Goal: Information Seeking & Learning: Learn about a topic

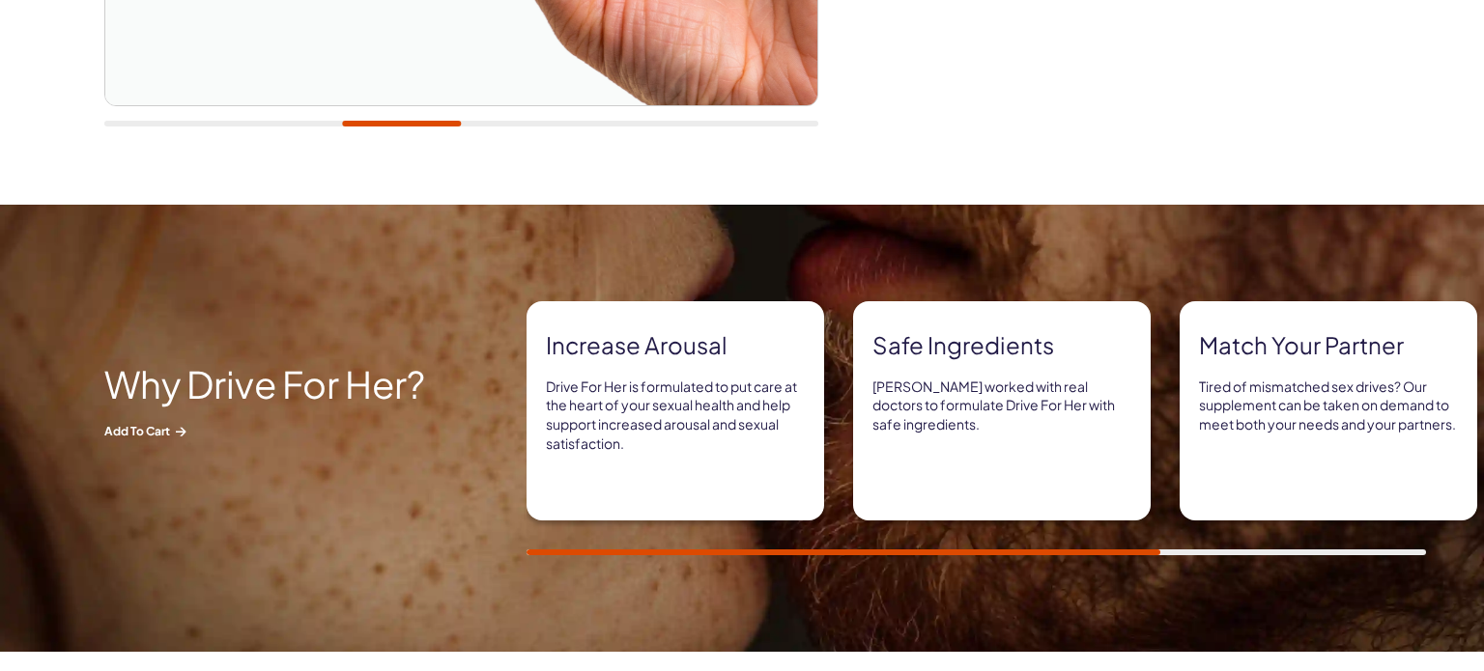
scroll to position [758, 0]
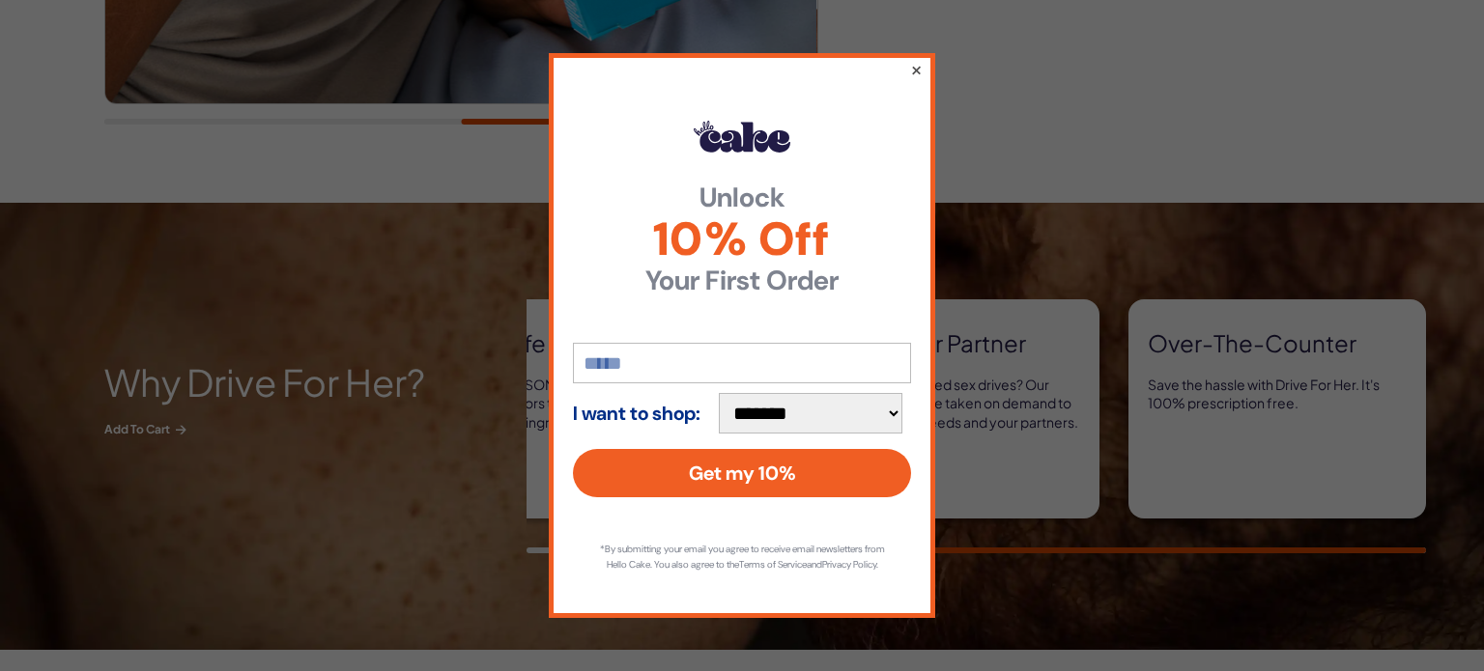
click at [917, 59] on button "×" at bounding box center [916, 69] width 13 height 23
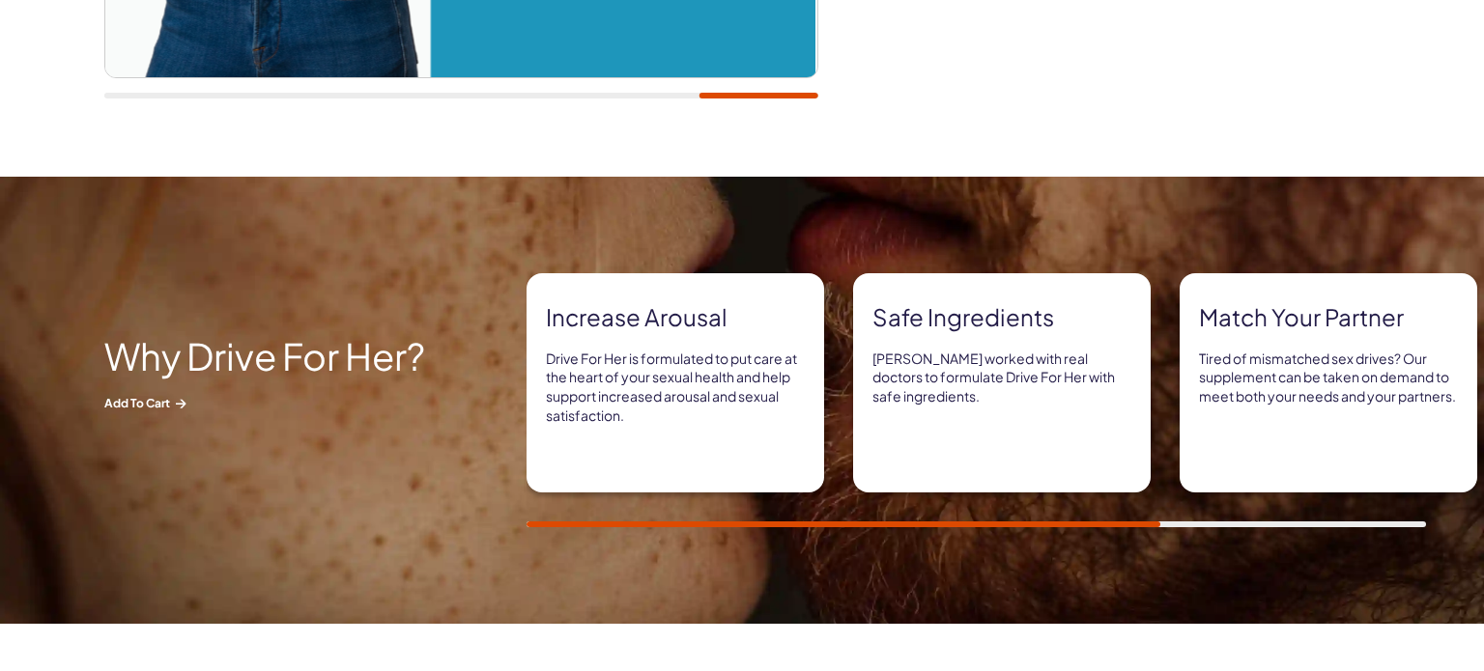
scroll to position [790, 0]
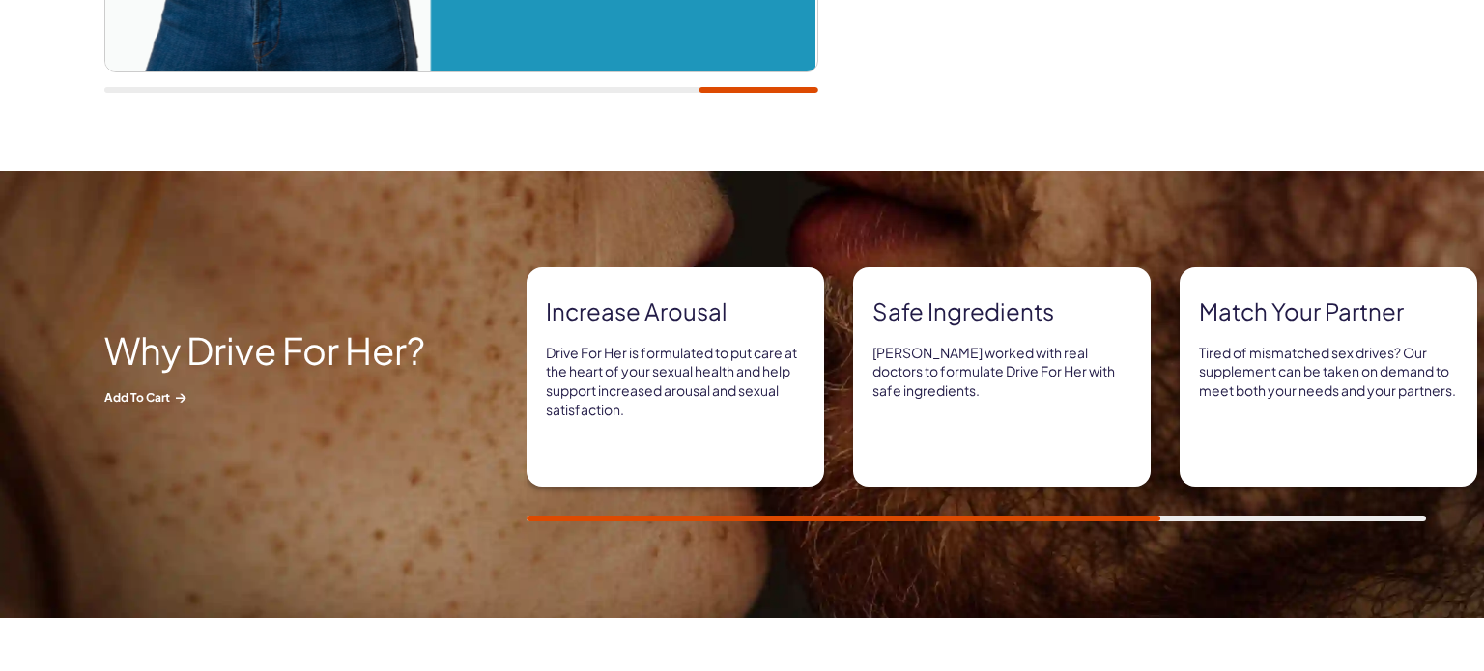
click at [1381, 524] on img at bounding box center [742, 394] width 1484 height 447
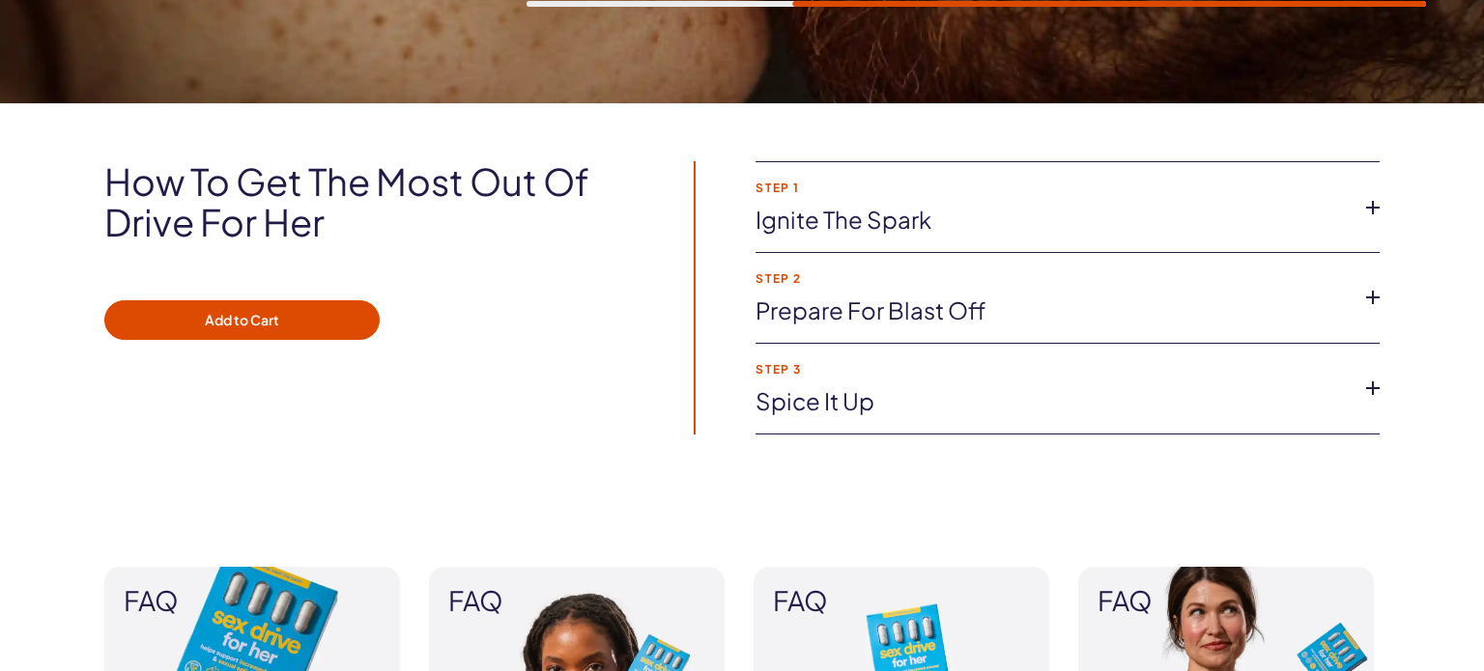
scroll to position [1309, 0]
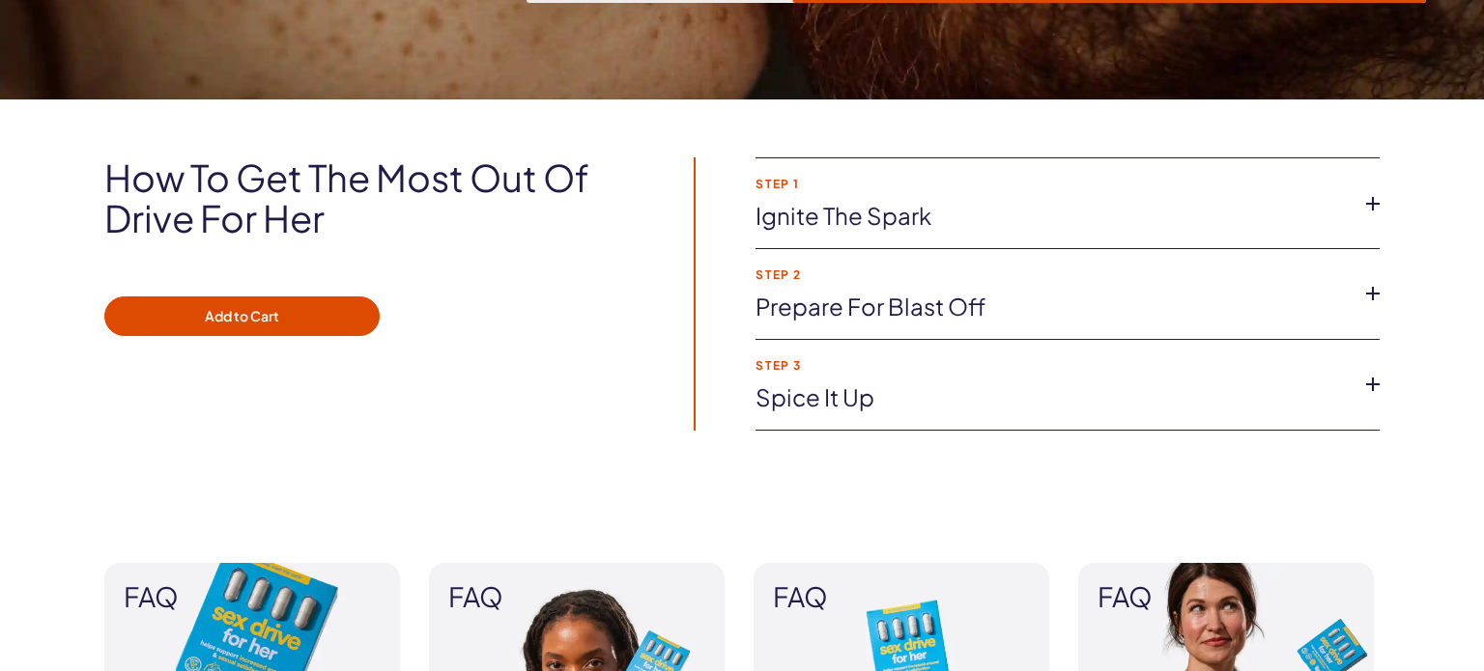
click at [799, 396] on link "Spice it up" at bounding box center [1051, 398] width 593 height 33
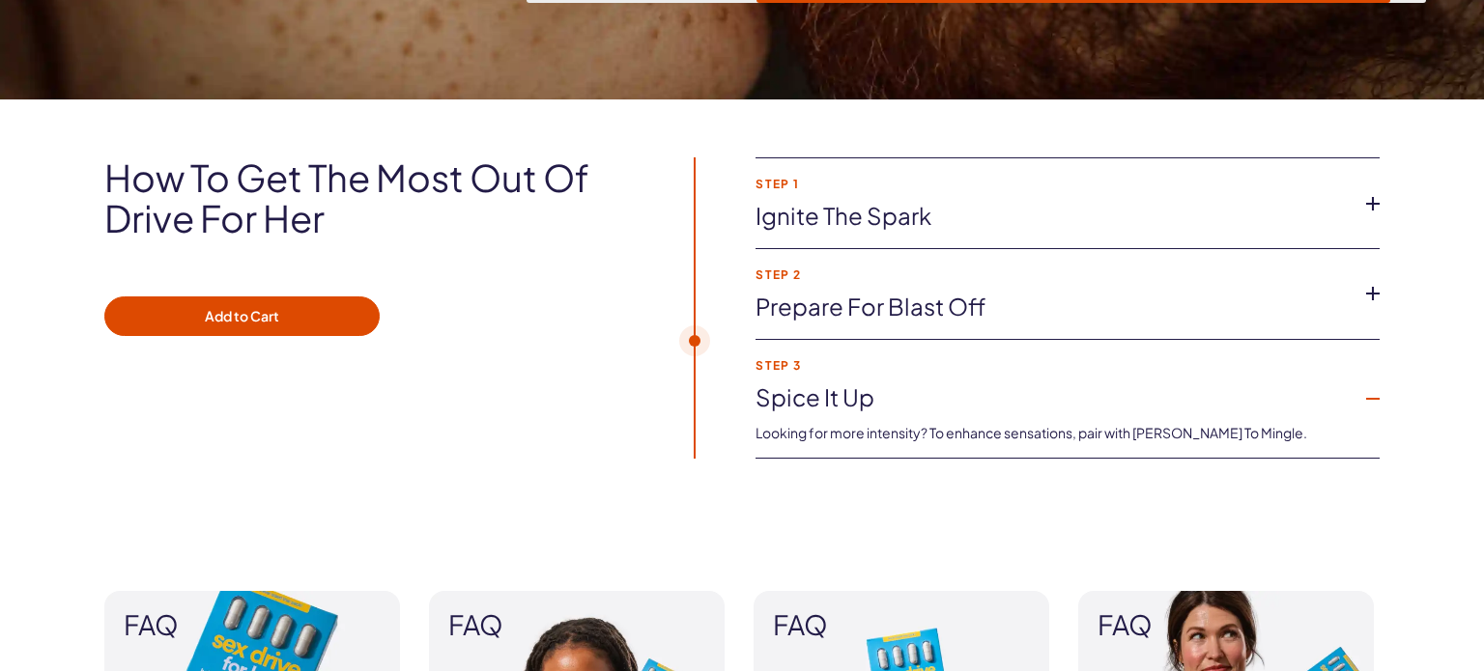
click at [885, 308] on link "Prepare for blast off" at bounding box center [1051, 307] width 593 height 33
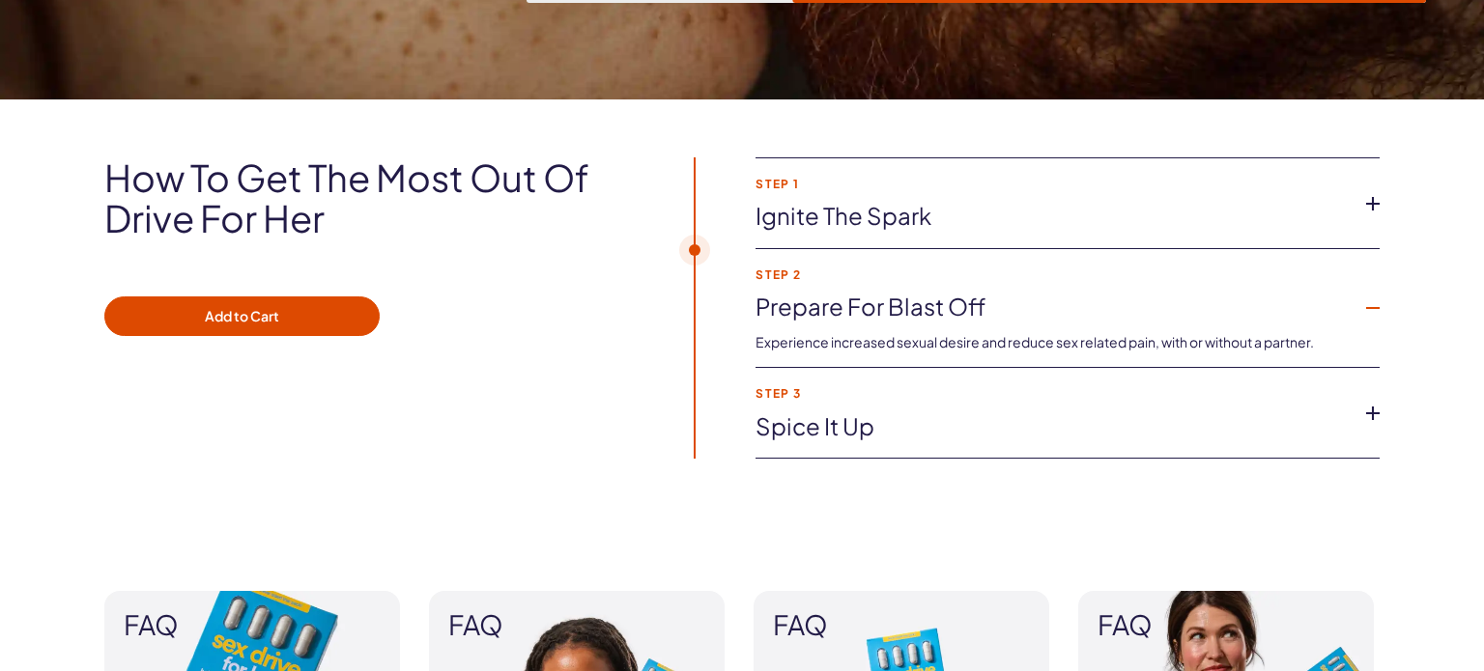
click at [873, 216] on link "Ignite the spark" at bounding box center [1051, 216] width 593 height 33
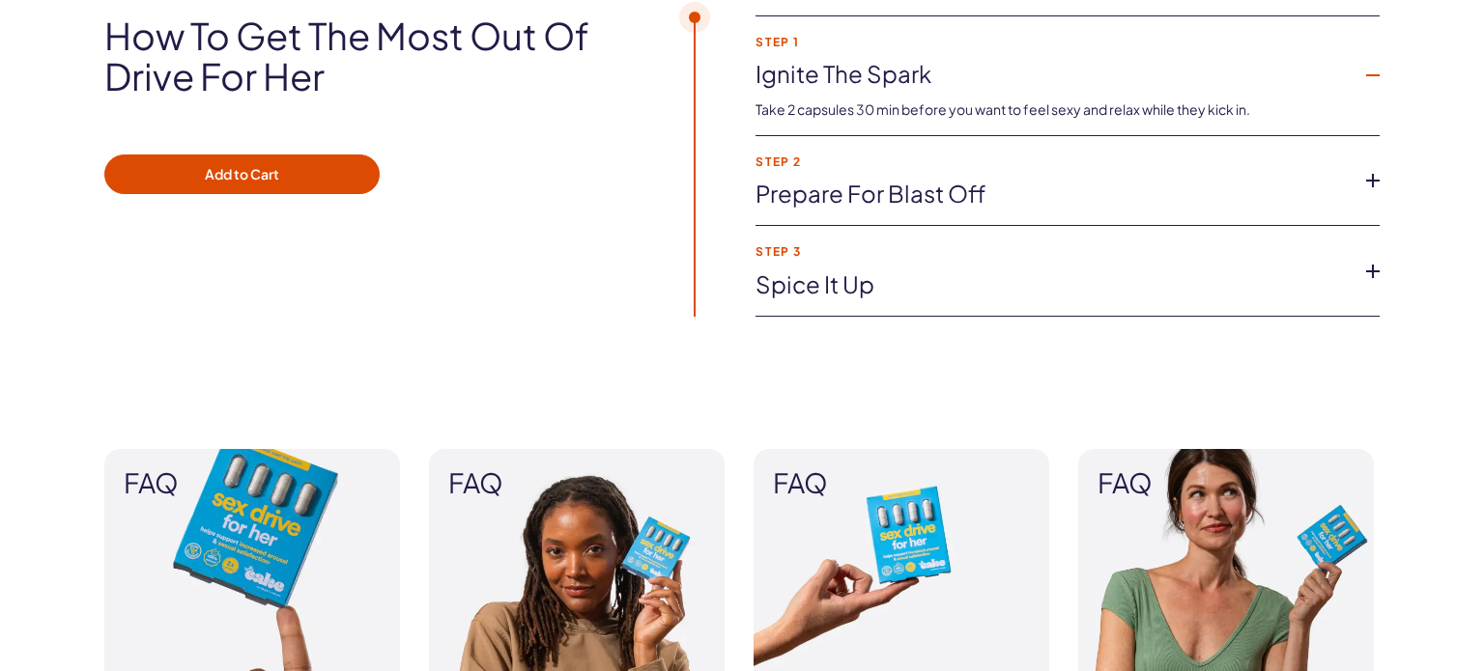
scroll to position [1452, 0]
click at [876, 211] on li "Step 2 Prepare for blast off Experience increased sexual desire and reduce sex …" at bounding box center [1067, 180] width 624 height 91
click at [878, 209] on li "Step 2 Prepare for blast off Experience increased sexual desire and reduce sex …" at bounding box center [1067, 180] width 624 height 91
click at [888, 201] on link "Prepare for blast off" at bounding box center [1051, 193] width 593 height 33
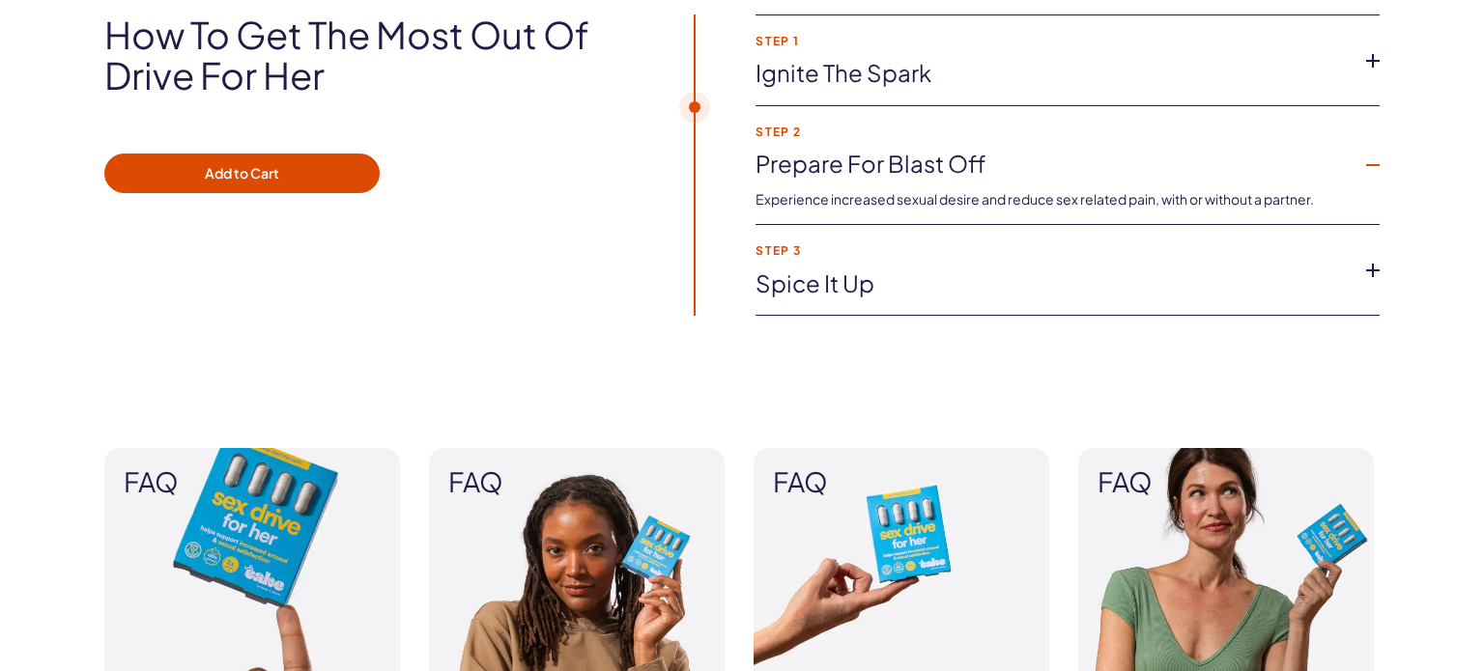
click at [809, 277] on link "Spice it up" at bounding box center [1051, 284] width 593 height 33
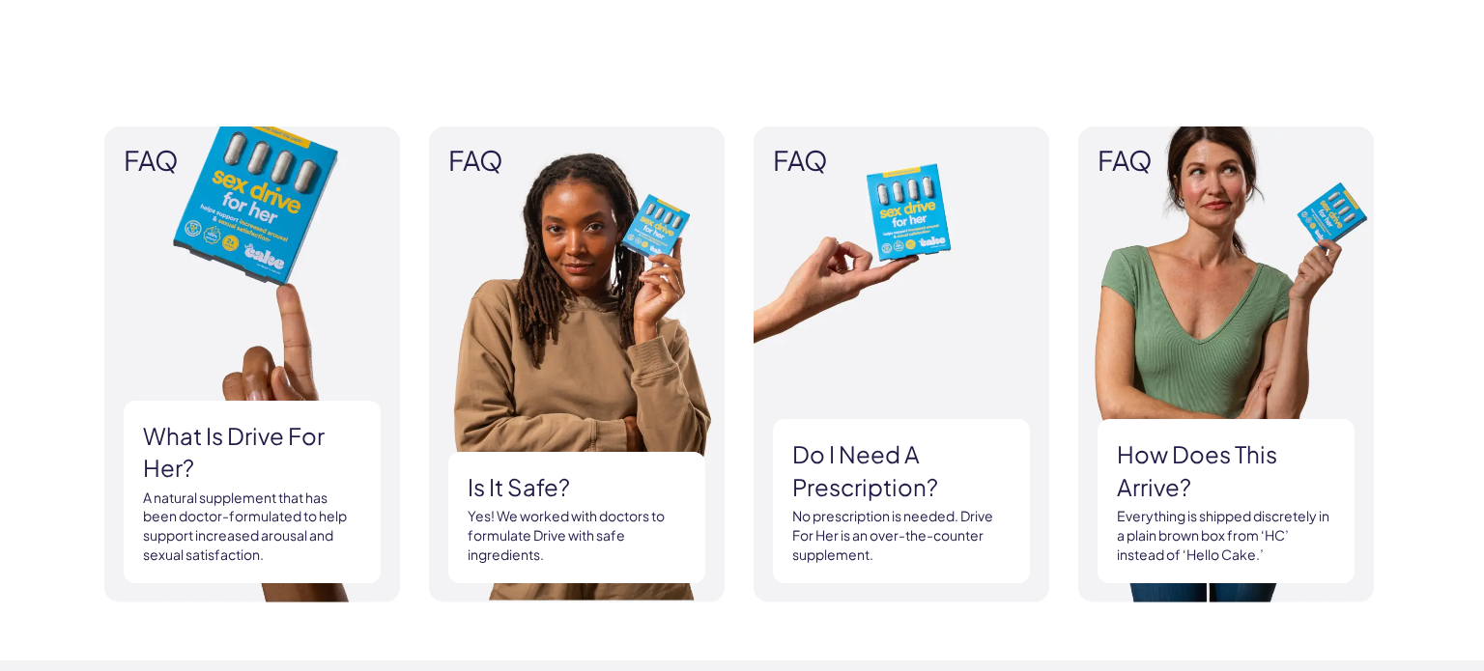
scroll to position [1754, 0]
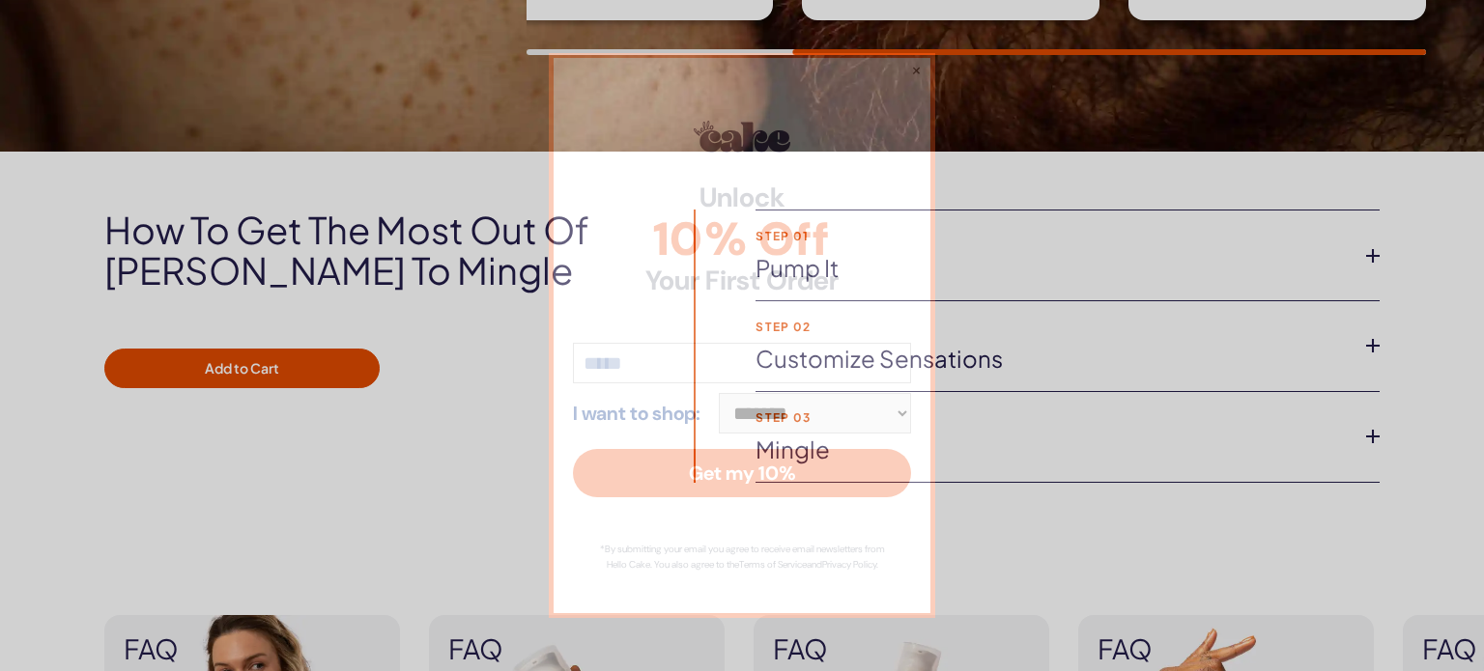
scroll to position [1270, 0]
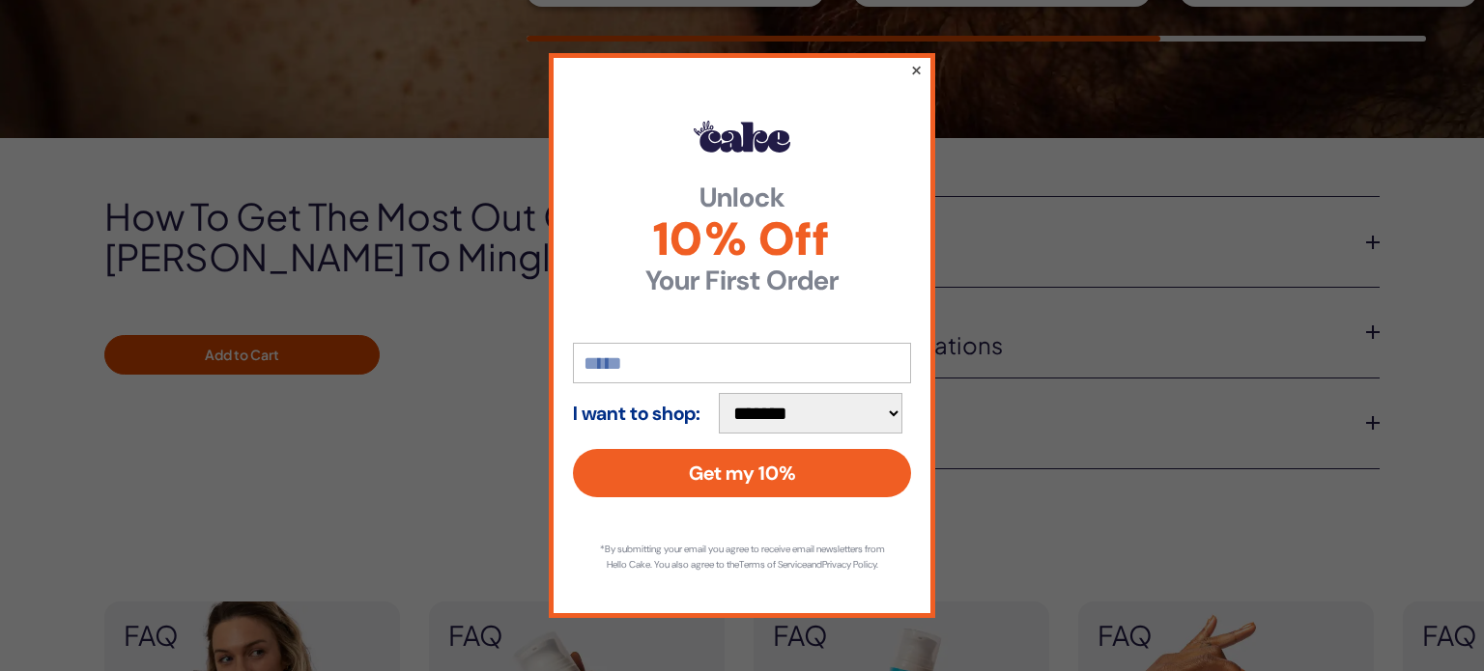
click at [915, 59] on button "×" at bounding box center [916, 69] width 13 height 23
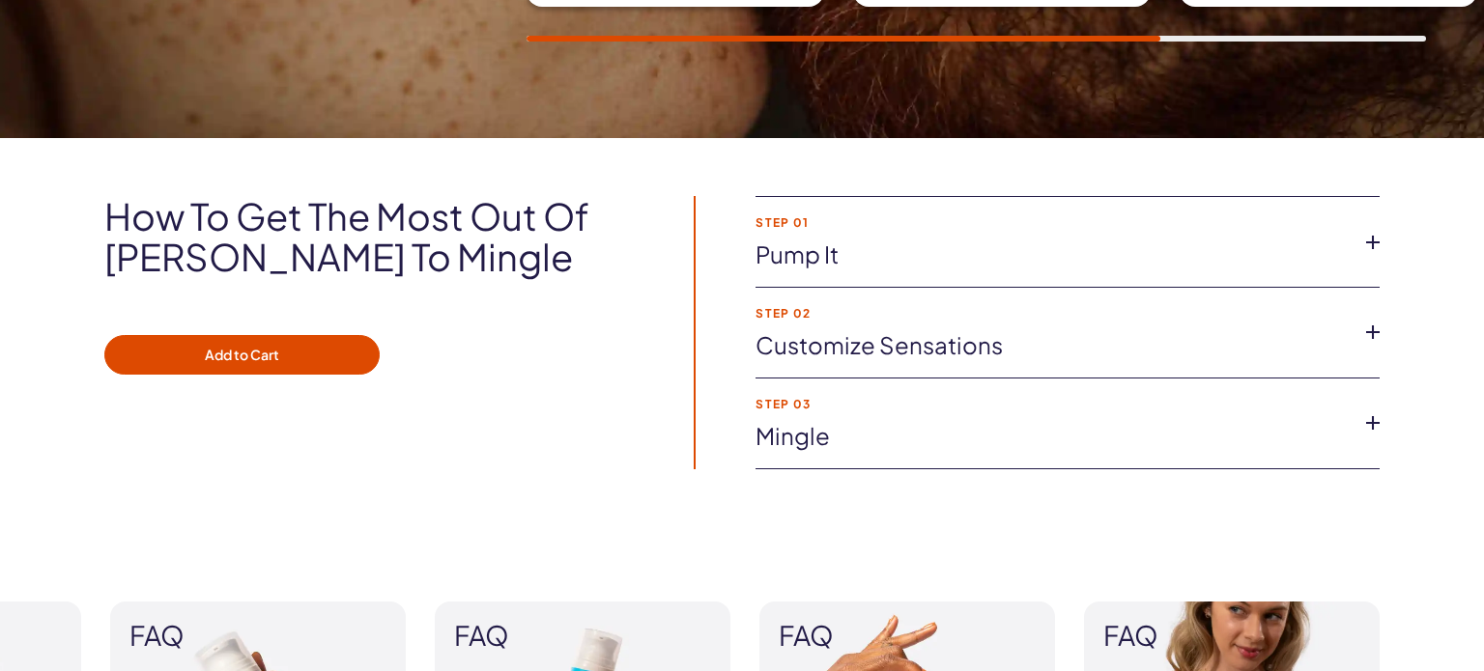
click at [821, 258] on link "Pump It" at bounding box center [1051, 255] width 593 height 33
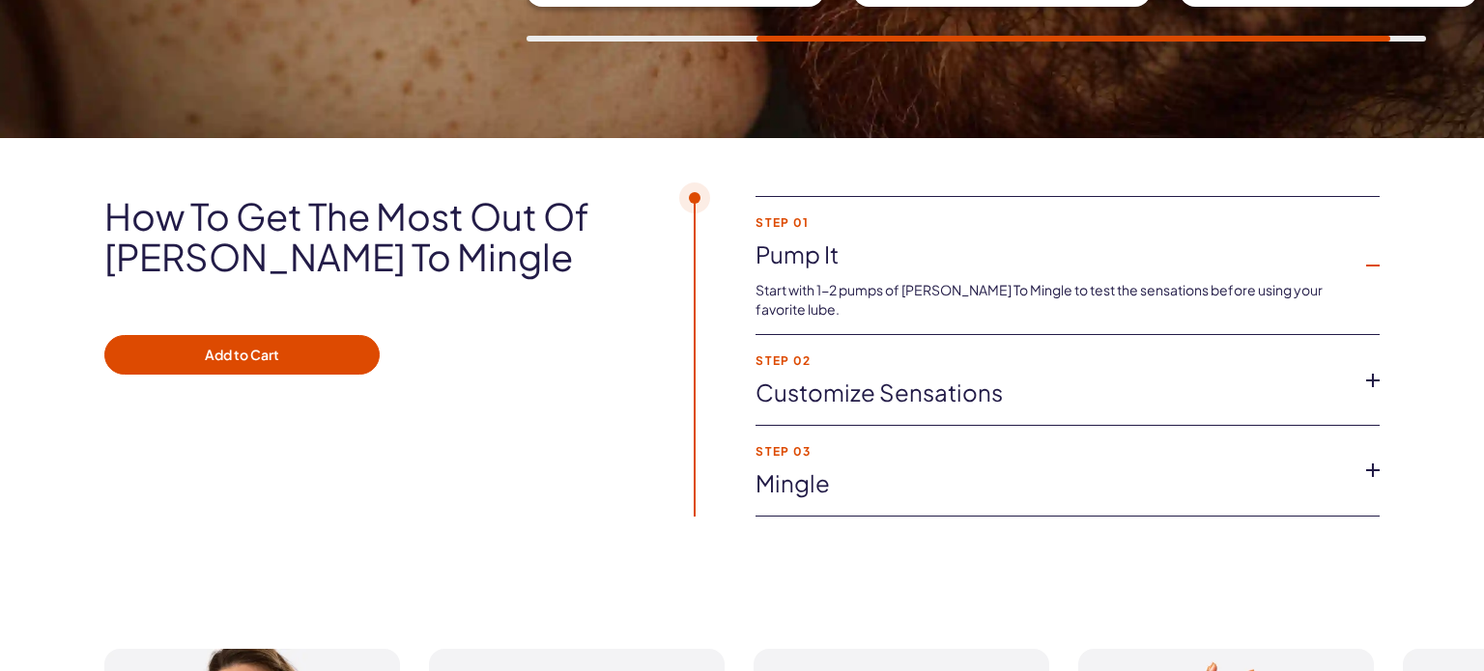
click at [810, 377] on link "Customize Sensations" at bounding box center [1051, 393] width 593 height 33
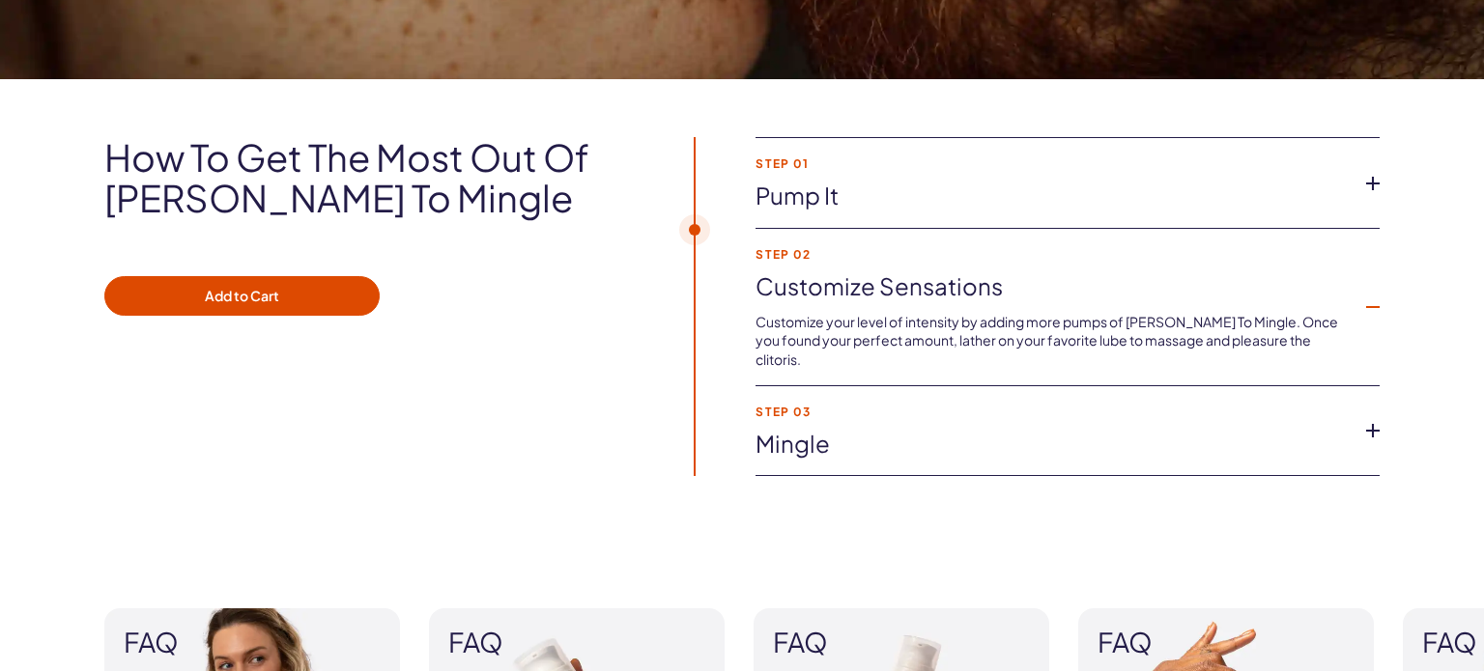
scroll to position [1332, 0]
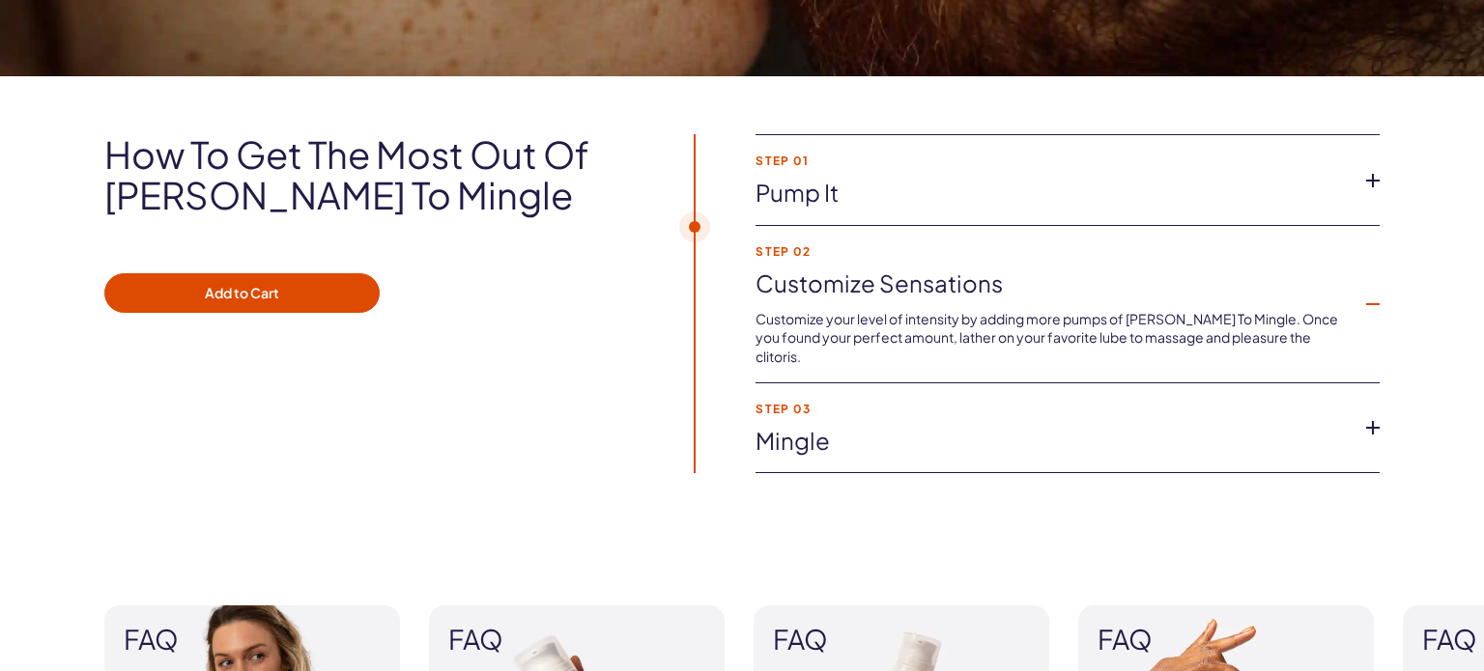
click at [794, 425] on link "Mingle" at bounding box center [1051, 441] width 593 height 33
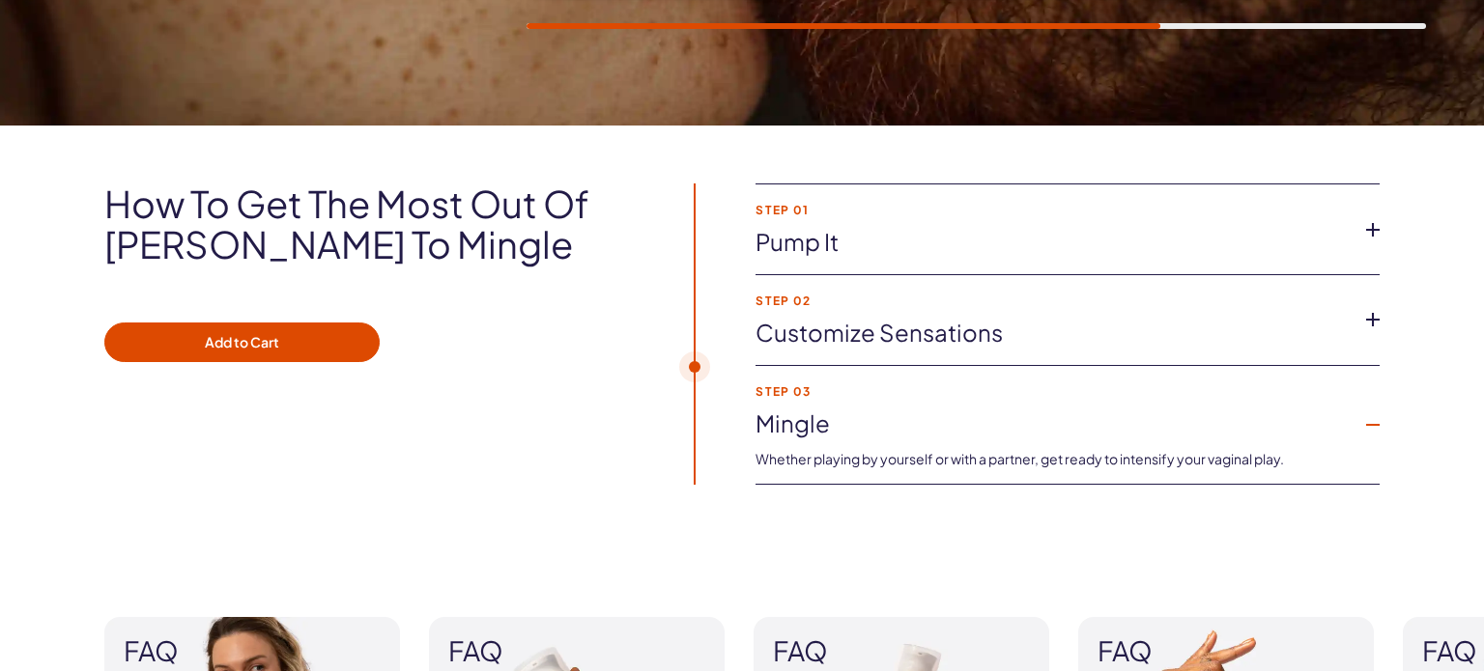
scroll to position [1248, 0]
